Goal: Check status: Check status

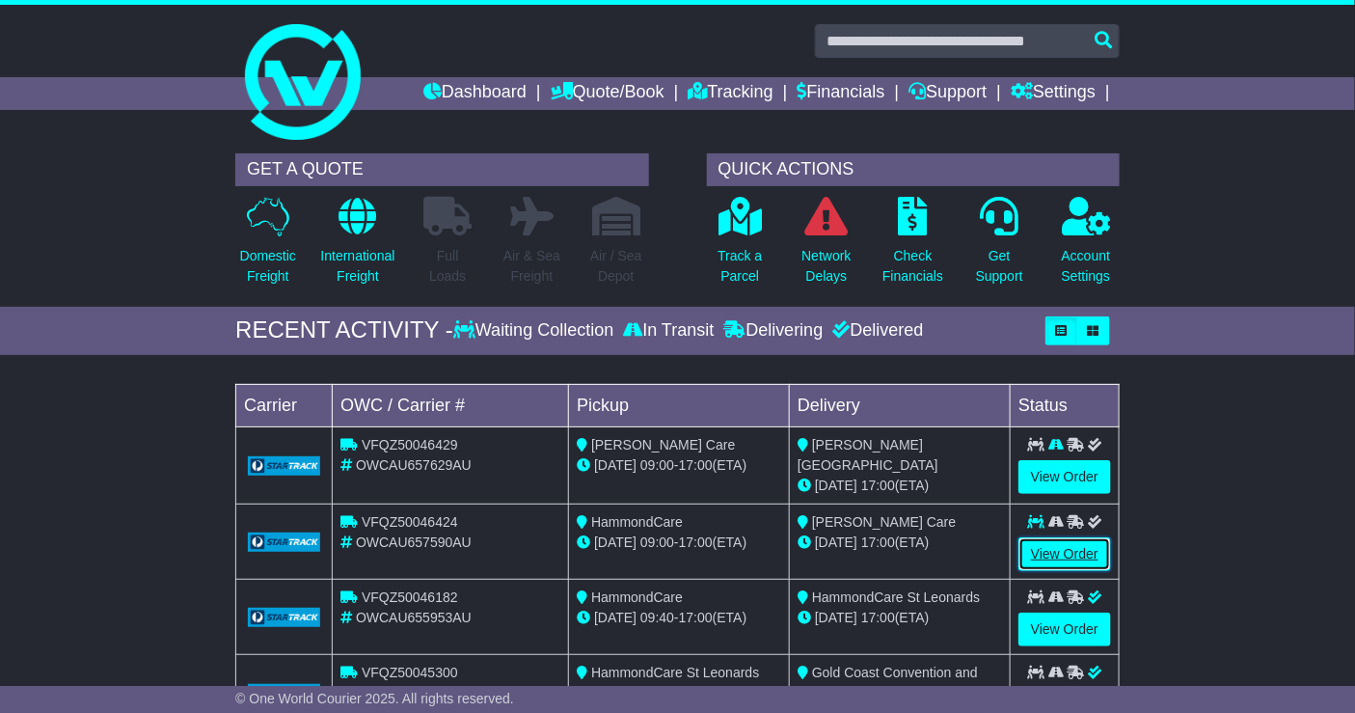
click at [1069, 551] on link "View Order" at bounding box center [1065, 554] width 93 height 34
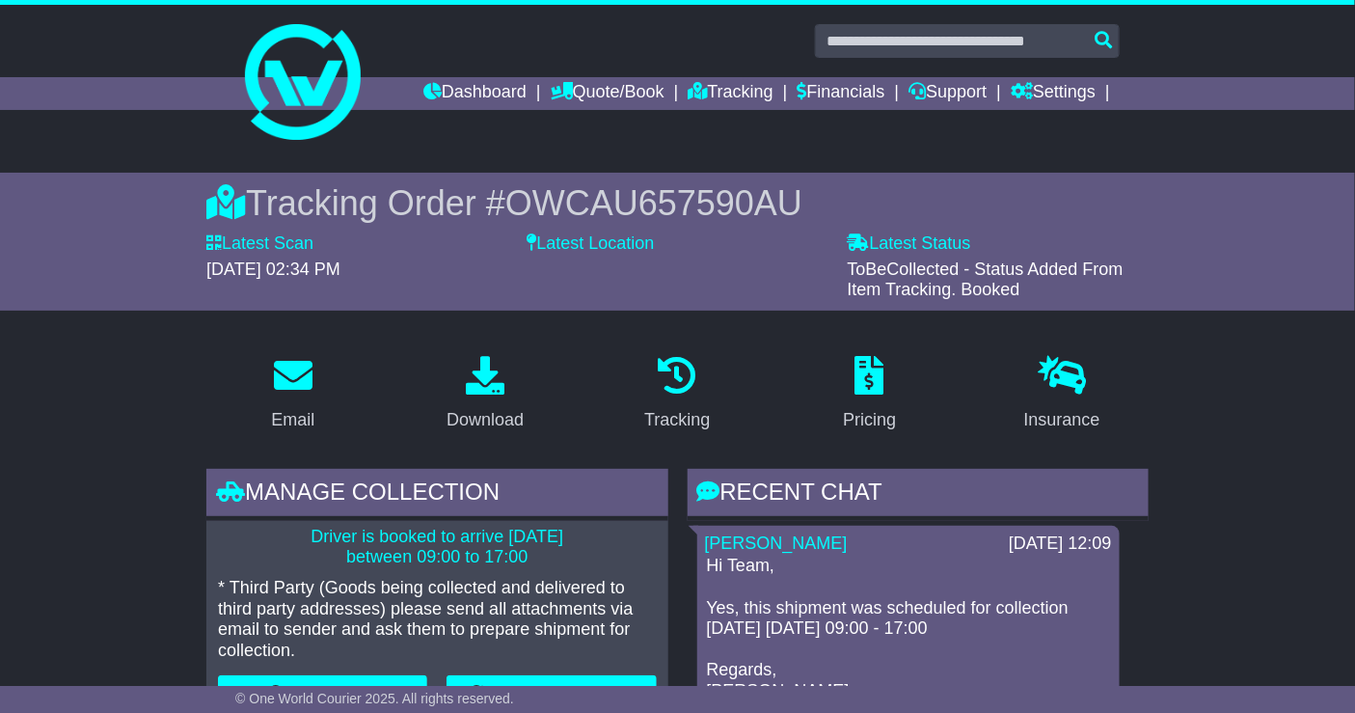
click at [323, 92] on div "Dashboard Quote/Book Domestic International Saved Quotes Drafts Domestic Quote …" at bounding box center [678, 93] width 904 height 33
click at [315, 116] on img at bounding box center [303, 82] width 116 height 116
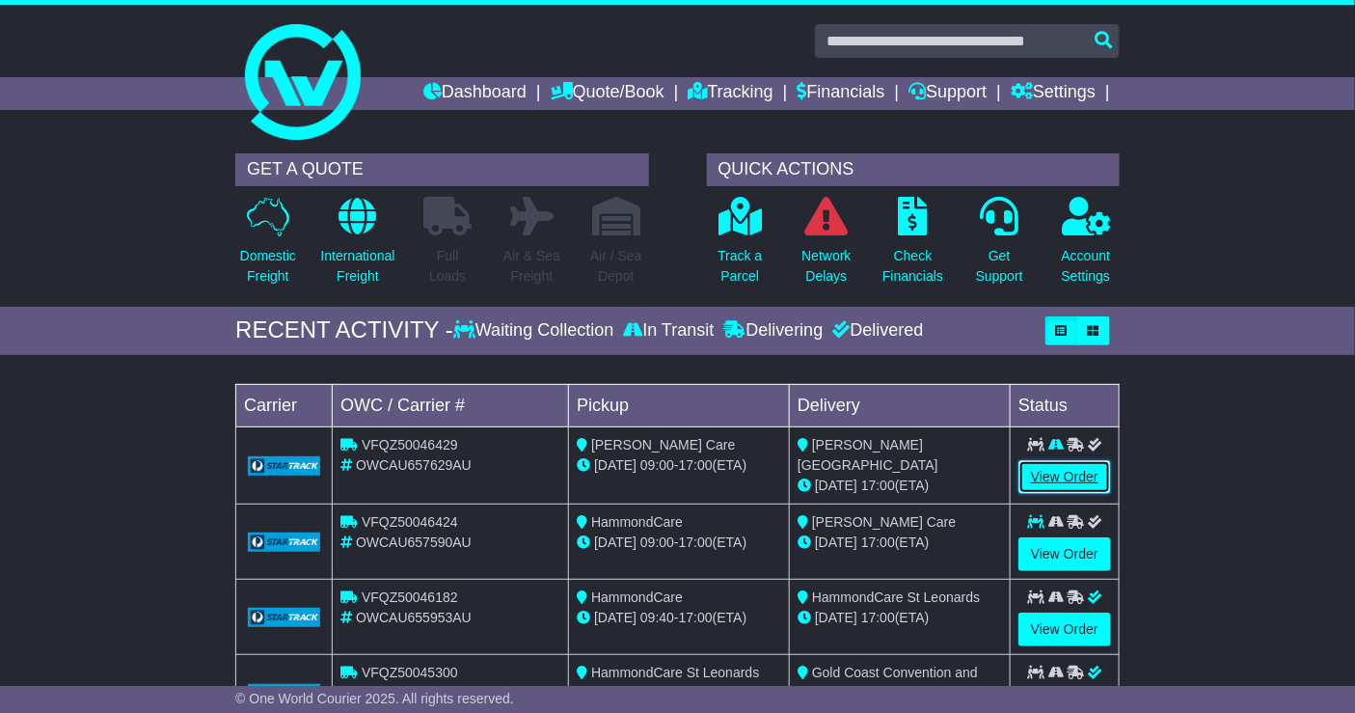
click at [1061, 475] on link "View Order" at bounding box center [1065, 477] width 93 height 34
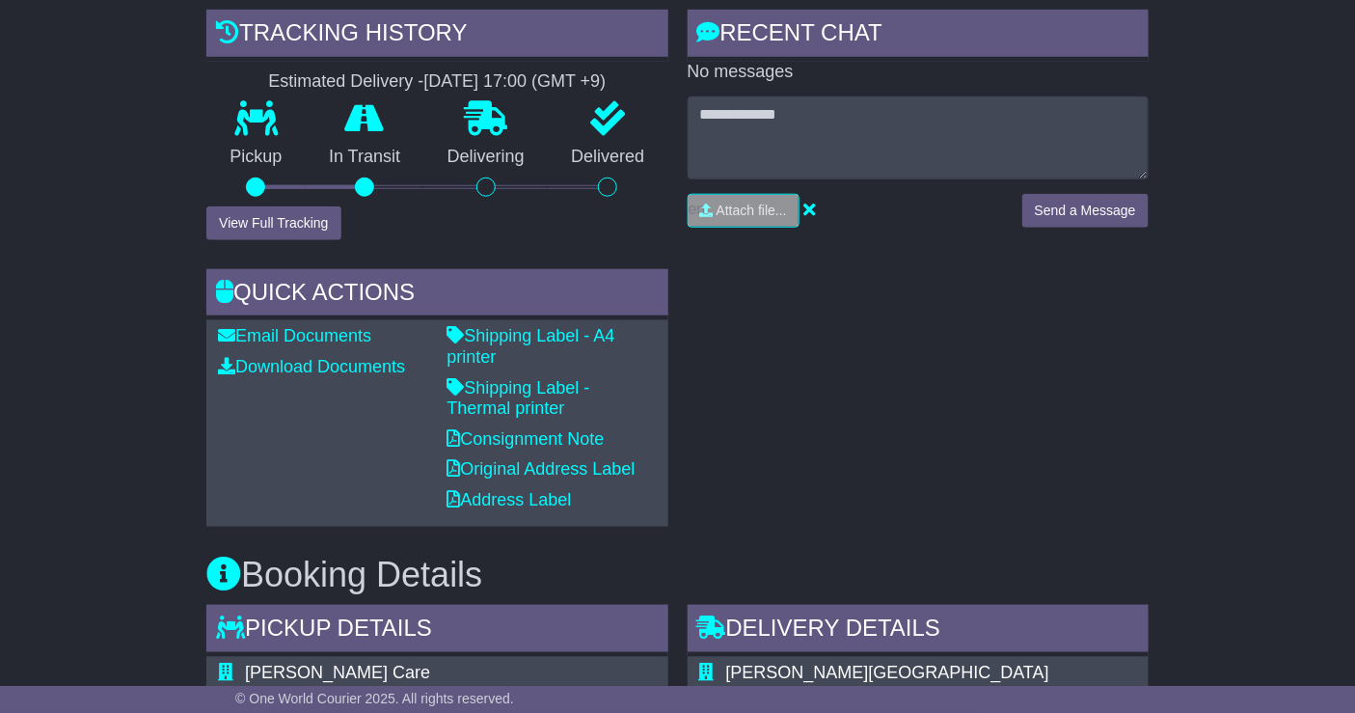
scroll to position [458, 0]
